Goal: Task Accomplishment & Management: Manage account settings

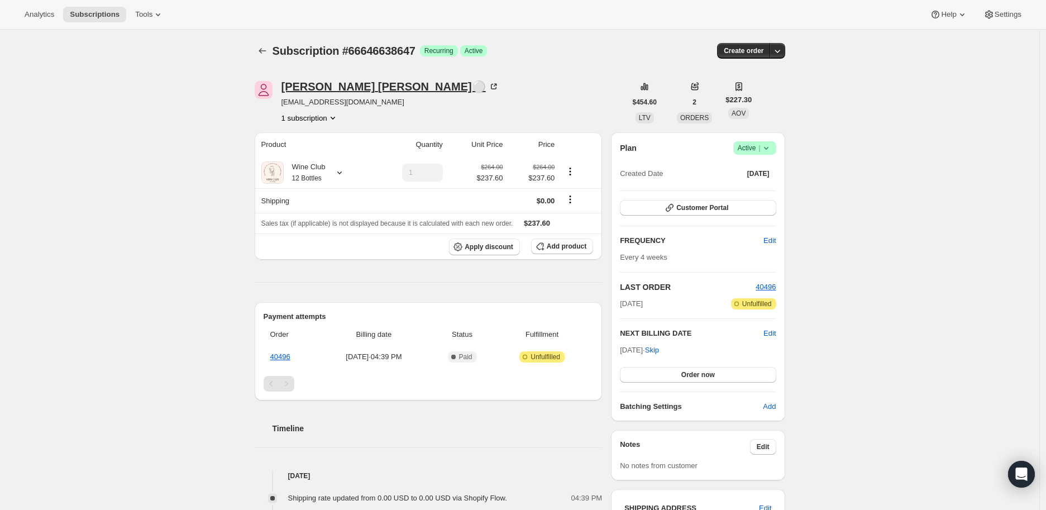
click at [491, 85] on icon at bounding box center [494, 87] width 6 height 6
click at [261, 52] on icon "Subscriptions" at bounding box center [262, 50] width 11 height 11
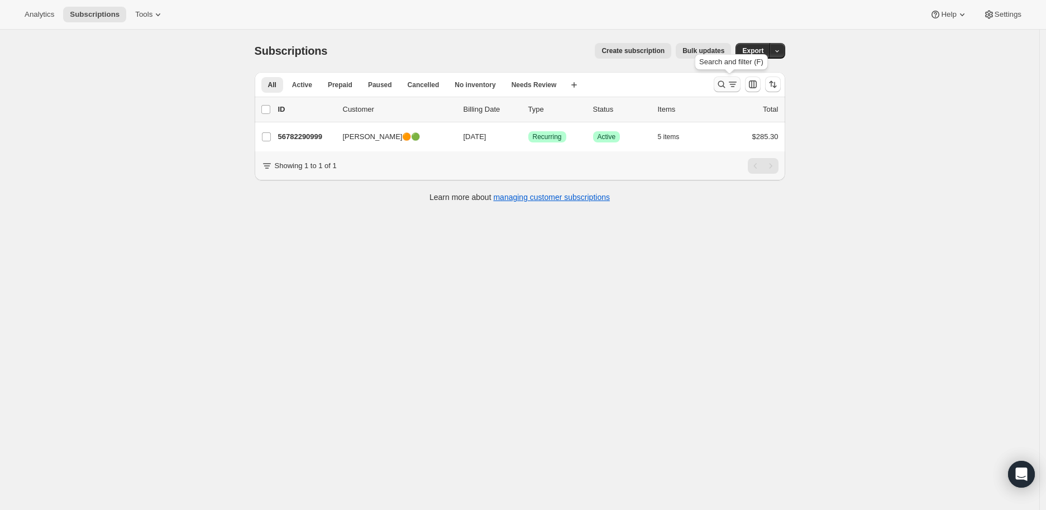
click at [725, 82] on icon "Search and filter results" at bounding box center [721, 84] width 11 height 11
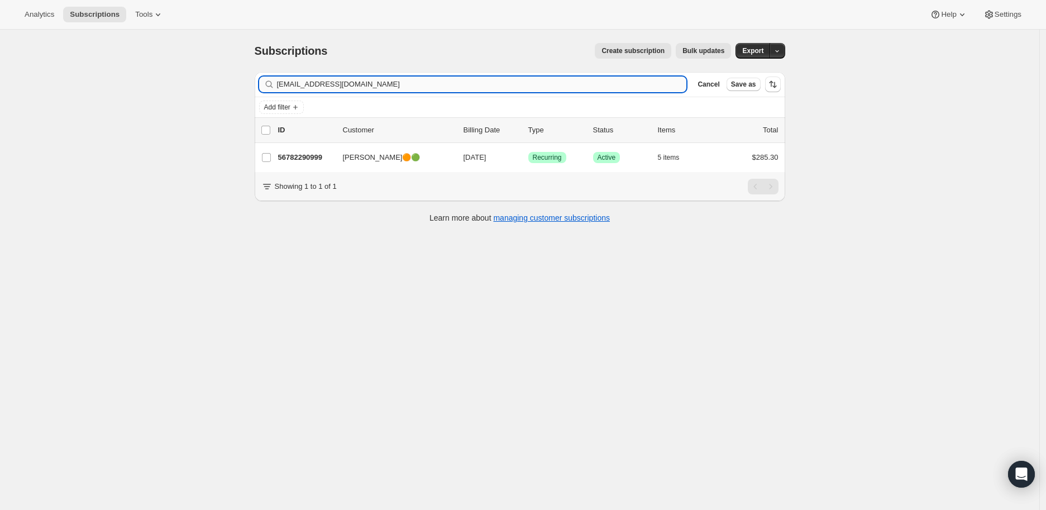
drag, startPoint x: 384, startPoint y: 85, endPoint x: 280, endPoint y: 86, distance: 104.4
click at [280, 86] on input "[EMAIL_ADDRESS][DOMAIN_NAME]" at bounding box center [482, 84] width 410 height 16
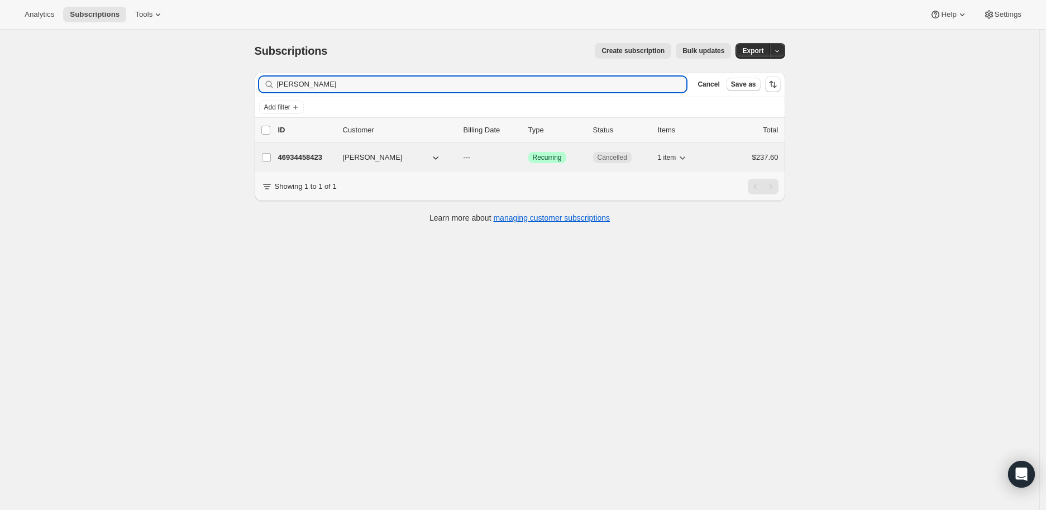
type input "[PERSON_NAME]"
click at [317, 157] on p "46934458423" at bounding box center [306, 157] width 56 height 11
